Goal: Task Accomplishment & Management: Manage account settings

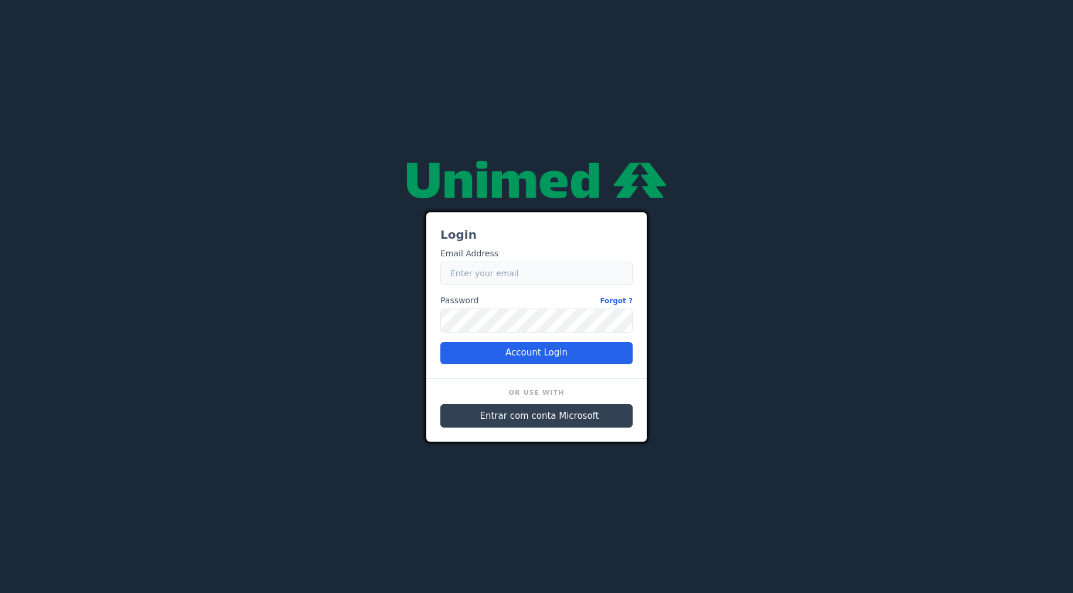
type input "[EMAIL_ADDRESS][PERSON_NAME][DOMAIN_NAME]"
click at [528, 416] on span "Entrar com conta Microsoft" at bounding box center [539, 415] width 119 height 13
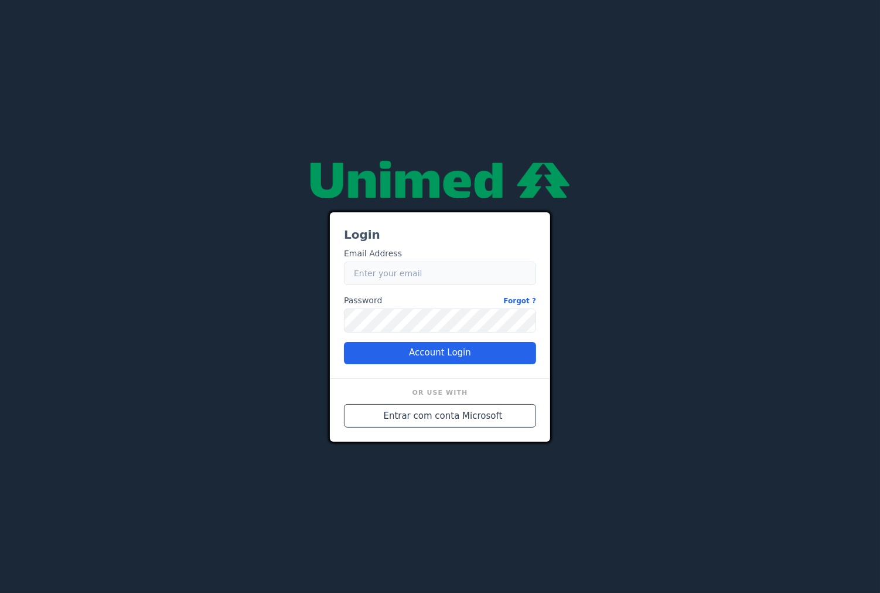
type input "[EMAIL_ADDRESS][PERSON_NAME][DOMAIN_NAME]"
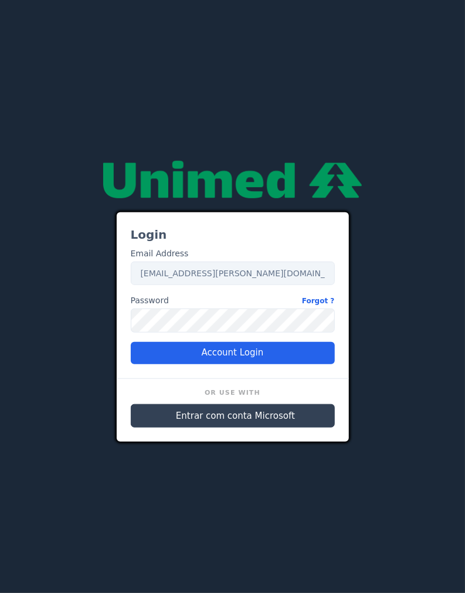
click at [209, 414] on span "Entrar com conta Microsoft" at bounding box center [235, 415] width 119 height 13
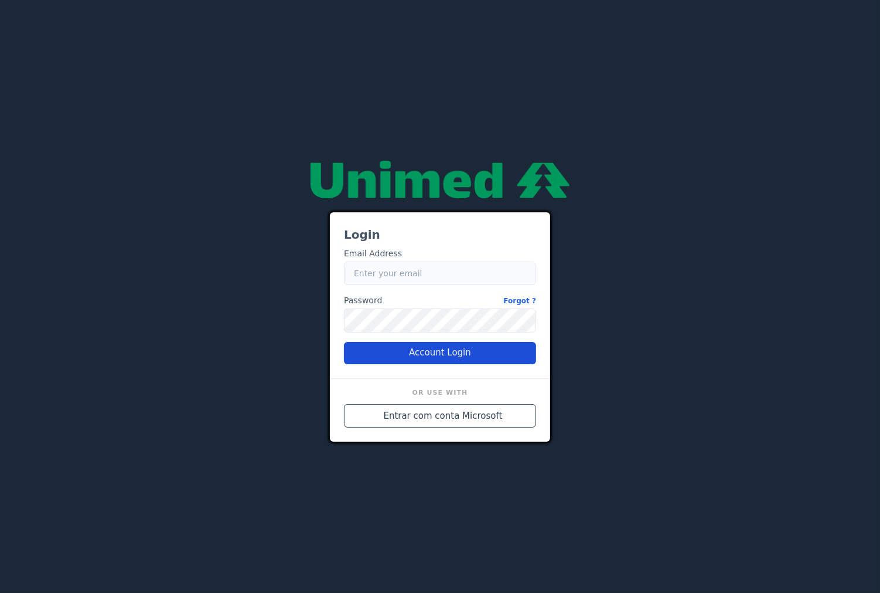
type input "[EMAIL_ADDRESS][PERSON_NAME][DOMAIN_NAME]"
click at [416, 356] on button "Account Login" at bounding box center [440, 353] width 192 height 22
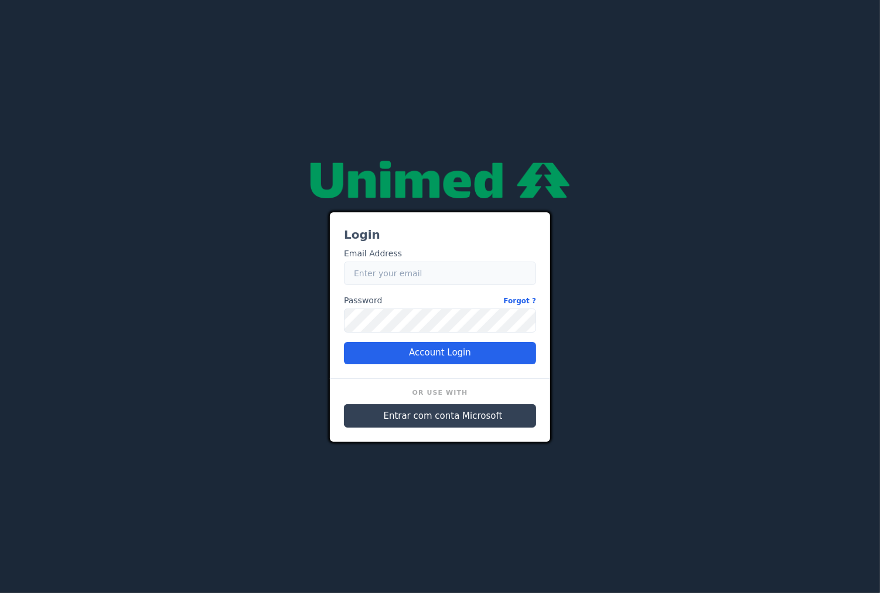
type input "[EMAIL_ADDRESS][PERSON_NAME][DOMAIN_NAME]"
click at [425, 417] on span "Entrar com conta Microsoft" at bounding box center [443, 415] width 119 height 13
